Goal: Task Accomplishment & Management: Complete application form

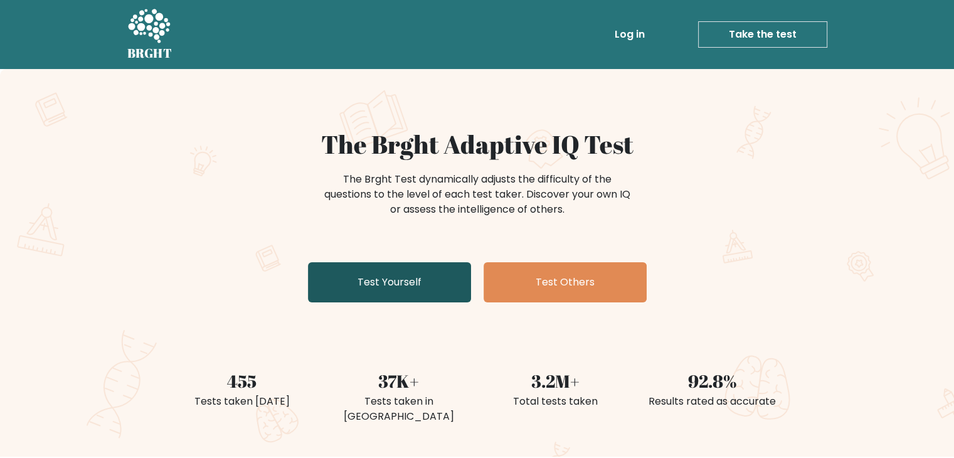
click at [409, 282] on link "Test Yourself" at bounding box center [389, 282] width 163 height 40
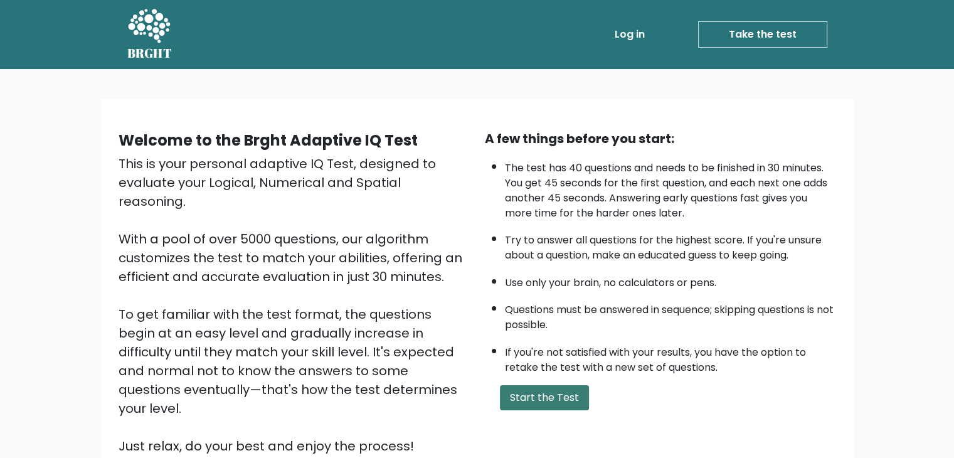
click at [542, 399] on button "Start the Test" at bounding box center [544, 397] width 89 height 25
click at [511, 389] on button "Start the Test" at bounding box center [544, 397] width 89 height 25
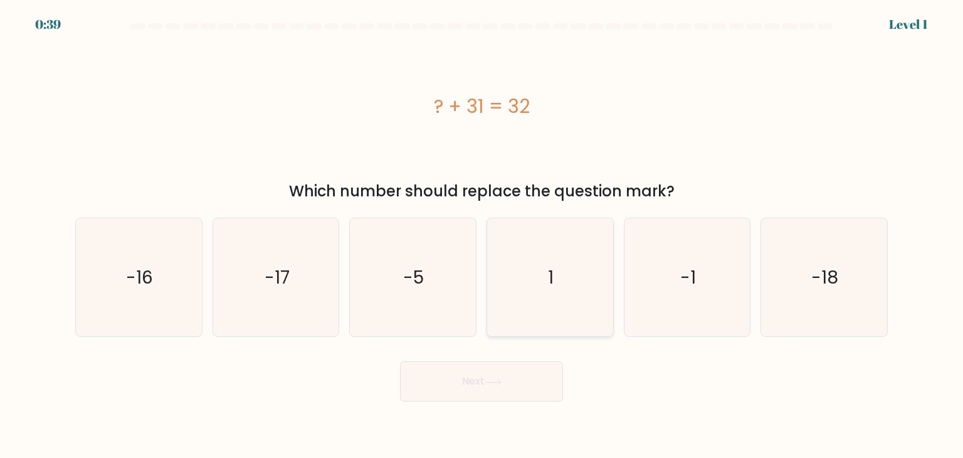
click at [561, 274] on icon "1" at bounding box center [550, 277] width 118 height 118
click at [482, 235] on input "d. 1" at bounding box center [482, 232] width 1 height 6
radio input "true"
click at [478, 375] on button "Next" at bounding box center [481, 381] width 163 height 40
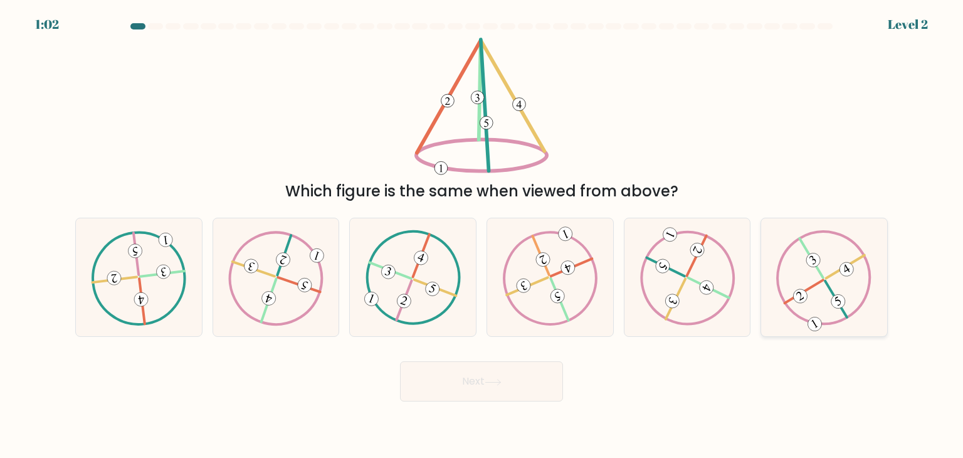
click at [805, 293] on 494 at bounding box center [800, 295] width 19 height 19
click at [482, 235] on input "f." at bounding box center [482, 232] width 1 height 6
radio input "true"
click at [510, 377] on button "Next" at bounding box center [481, 381] width 163 height 40
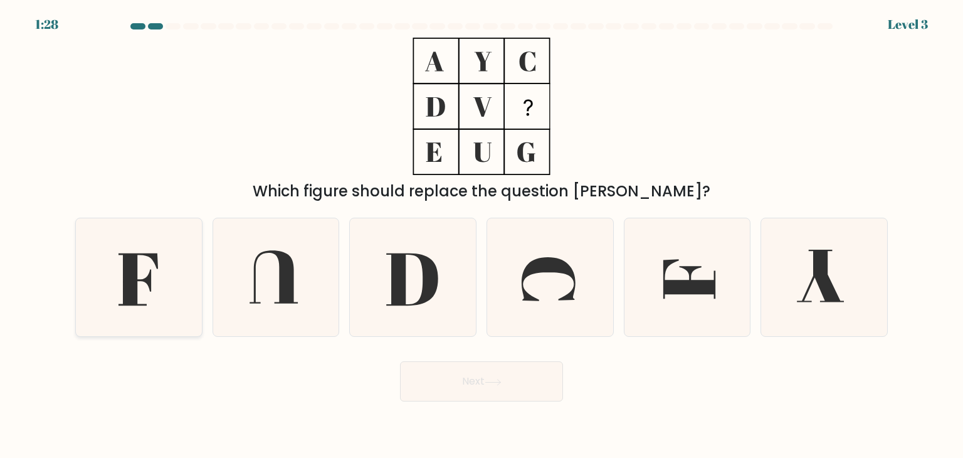
click at [153, 300] on icon at bounding box center [139, 277] width 118 height 118
click at [482, 235] on input "a." at bounding box center [482, 232] width 1 height 6
radio input "true"
click at [454, 379] on button "Next" at bounding box center [481, 381] width 163 height 40
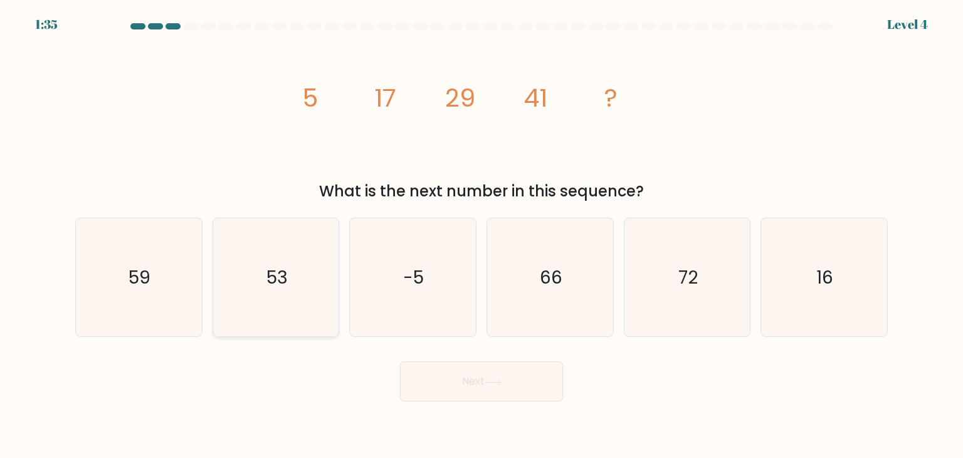
click at [266, 278] on icon "53" at bounding box center [276, 277] width 118 height 118
click at [482, 235] on input "b. 53" at bounding box center [482, 232] width 1 height 6
radio input "true"
click at [478, 377] on button "Next" at bounding box center [481, 381] width 163 height 40
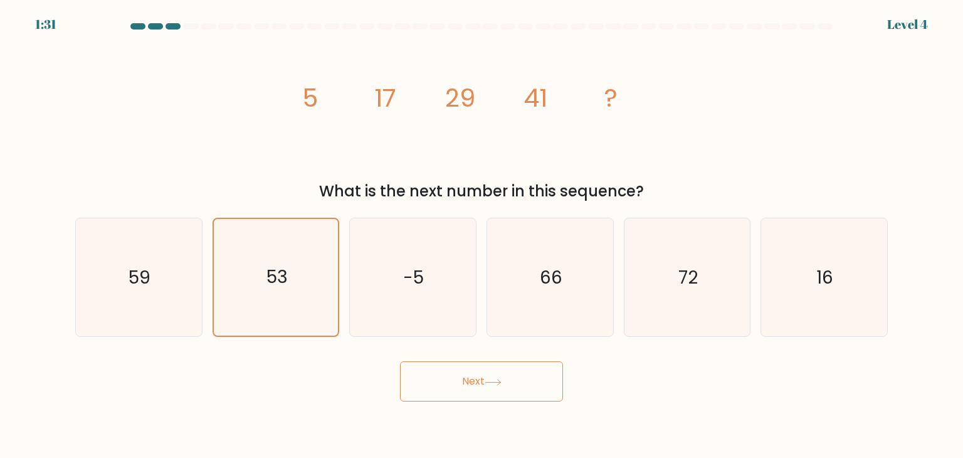
click at [497, 393] on button "Next" at bounding box center [481, 381] width 163 height 40
click at [482, 384] on button "Next" at bounding box center [481, 381] width 163 height 40
click at [525, 404] on body "1:29 Level 4" at bounding box center [481, 229] width 963 height 458
click at [508, 372] on button "Next" at bounding box center [481, 381] width 163 height 40
click at [638, 415] on body "1:27 Level 4" at bounding box center [481, 229] width 963 height 458
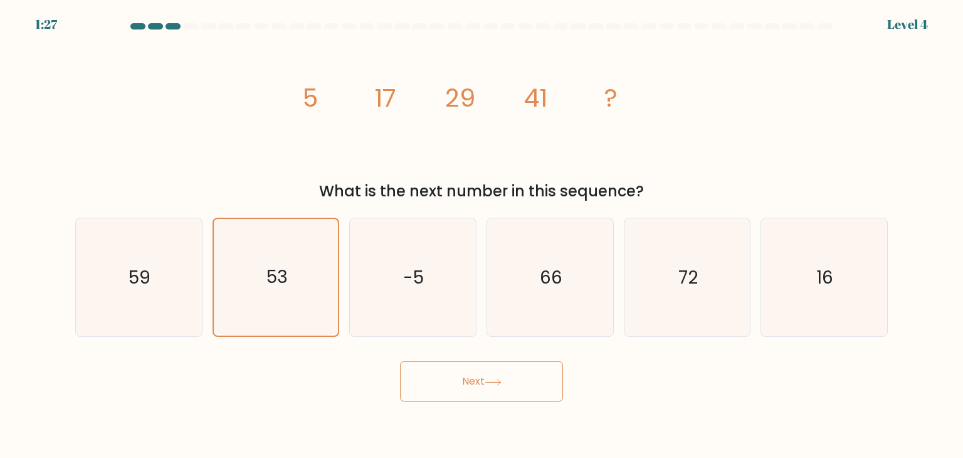
click at [530, 372] on button "Next" at bounding box center [481, 381] width 163 height 40
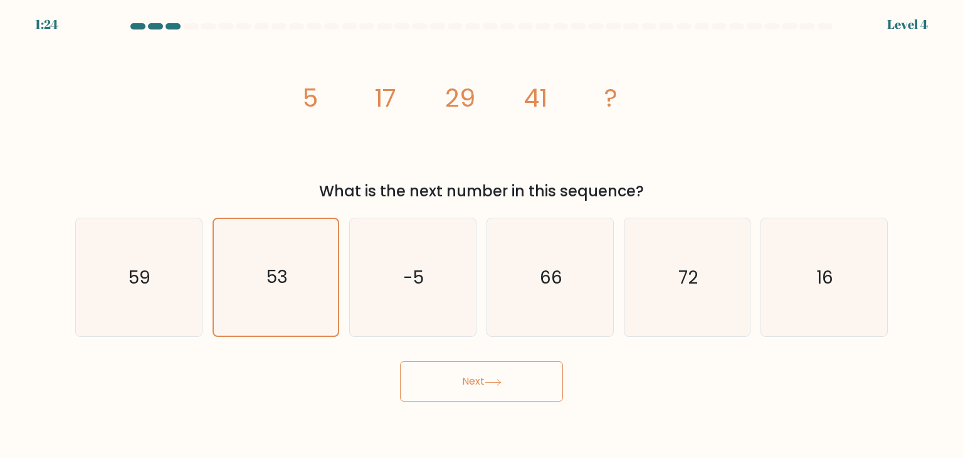
drag, startPoint x: 530, startPoint y: 372, endPoint x: 451, endPoint y: 375, distance: 78.4
click at [451, 375] on button "Next" at bounding box center [481, 381] width 163 height 40
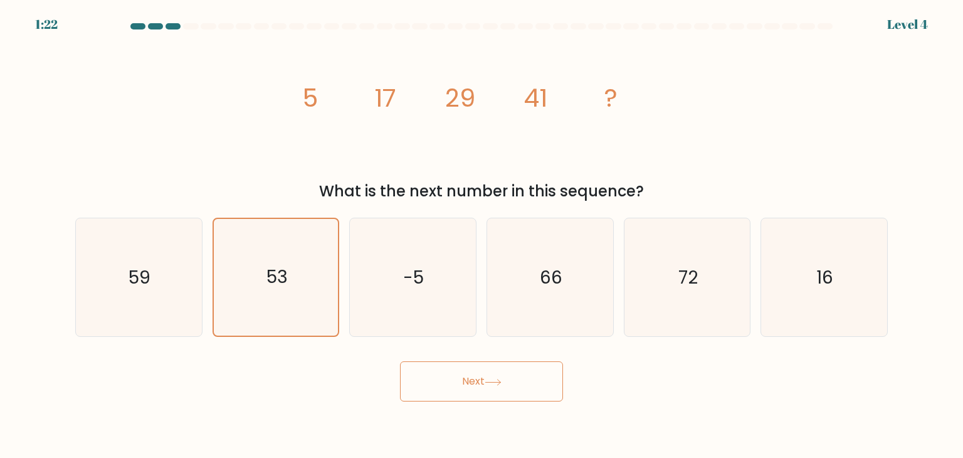
click at [451, 375] on button "Next" at bounding box center [481, 381] width 163 height 40
drag, startPoint x: 451, startPoint y: 375, endPoint x: 366, endPoint y: 135, distance: 254.2
click at [366, 135] on icon "image/svg+xml 5 17 29 41 ?" at bounding box center [481, 106] width 376 height 137
click at [522, 395] on button "Next" at bounding box center [481, 381] width 163 height 40
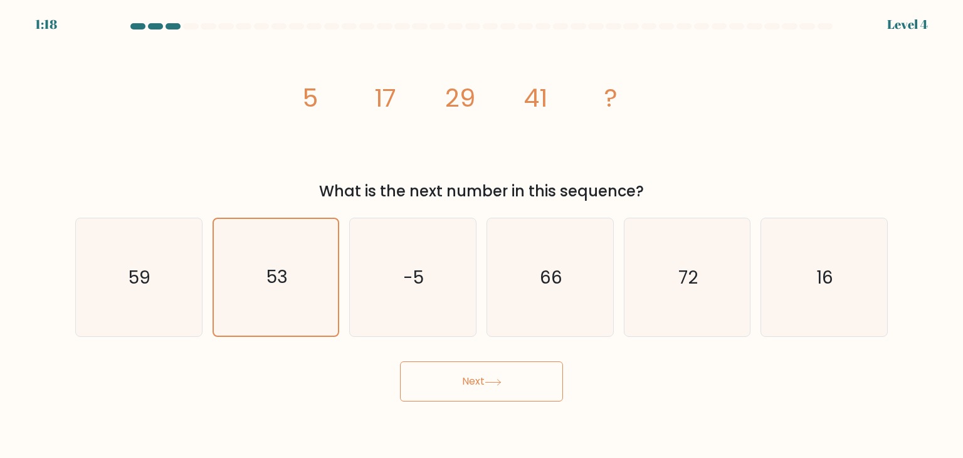
click at [522, 395] on button "Next" at bounding box center [481, 381] width 163 height 40
click at [419, 250] on icon "-5" at bounding box center [413, 277] width 118 height 118
click at [482, 235] on input "c. -5" at bounding box center [482, 232] width 1 height 6
radio input "true"
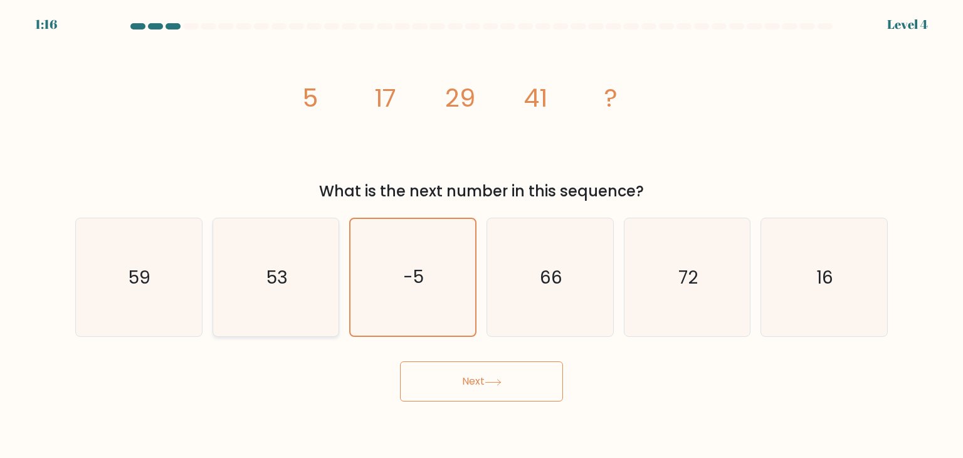
click at [282, 259] on icon "53" at bounding box center [276, 277] width 118 height 118
click at [482, 235] on input "b. 53" at bounding box center [482, 232] width 1 height 6
radio input "true"
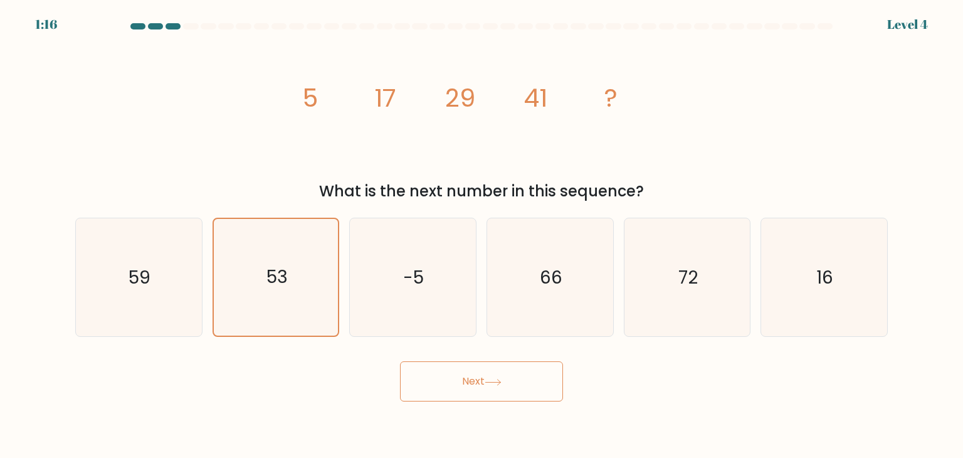
click at [501, 371] on button "Next" at bounding box center [481, 381] width 163 height 40
